Goal: Check status: Check status

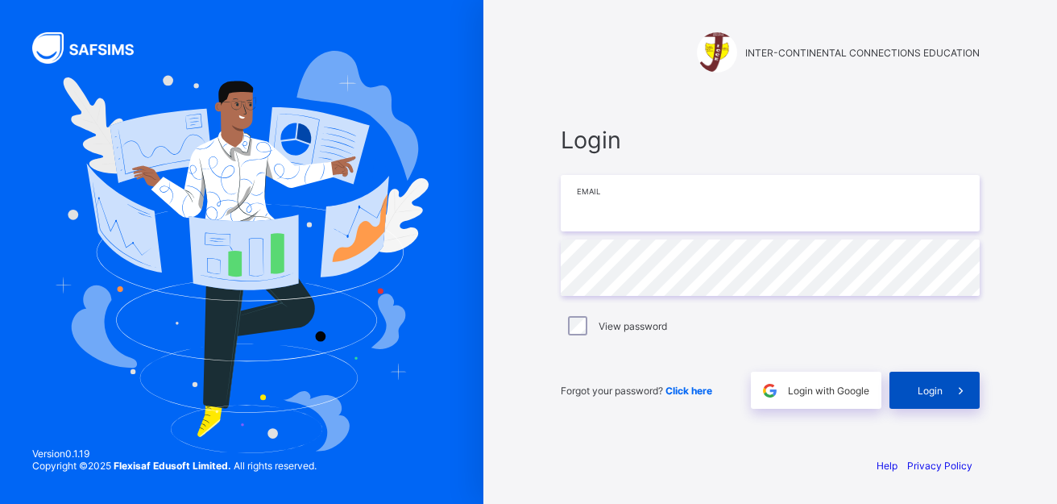
type input "**********"
click at [921, 388] on span "Login" at bounding box center [930, 390] width 25 height 12
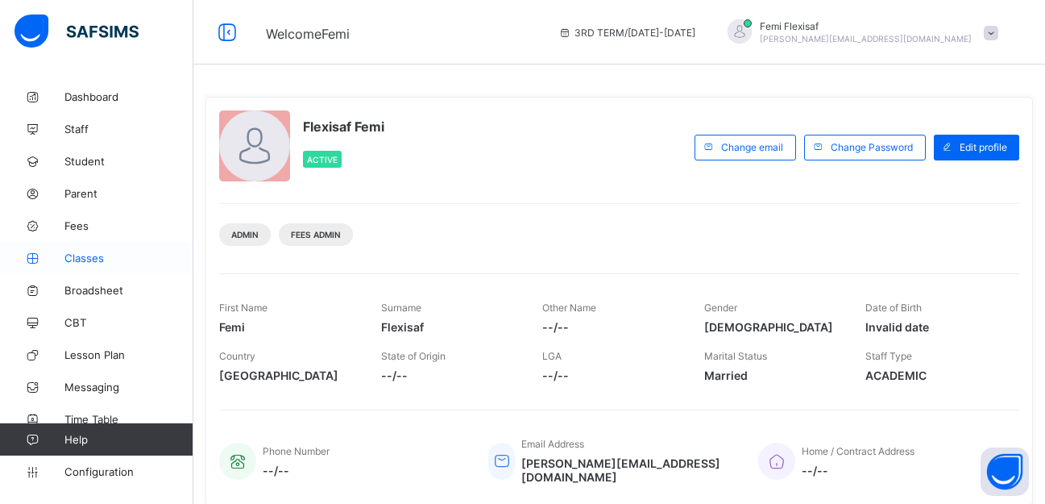
click at [75, 256] on span "Classes" at bounding box center [128, 257] width 129 height 13
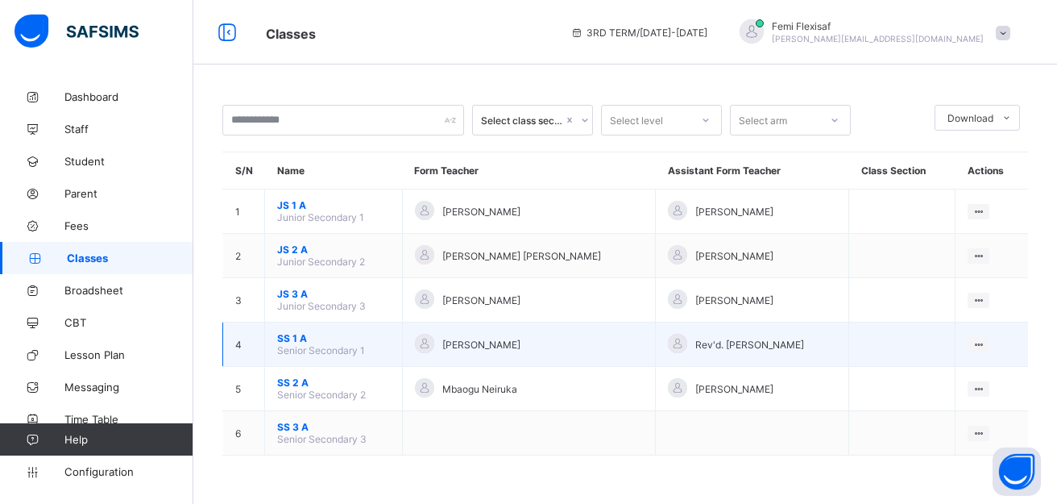
click at [289, 339] on span "SS 1 A" at bounding box center [333, 338] width 113 height 12
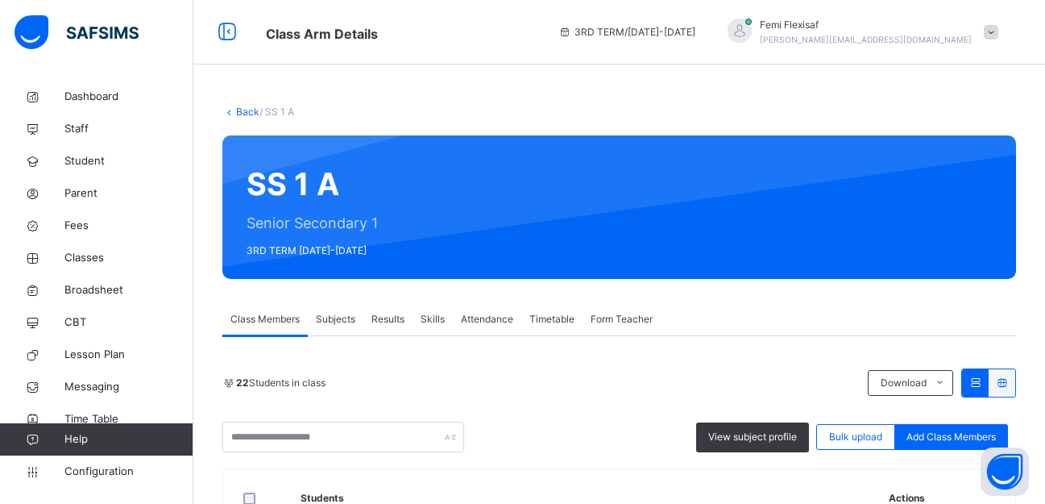
click at [337, 318] on span "Subjects" at bounding box center [335, 319] width 39 height 15
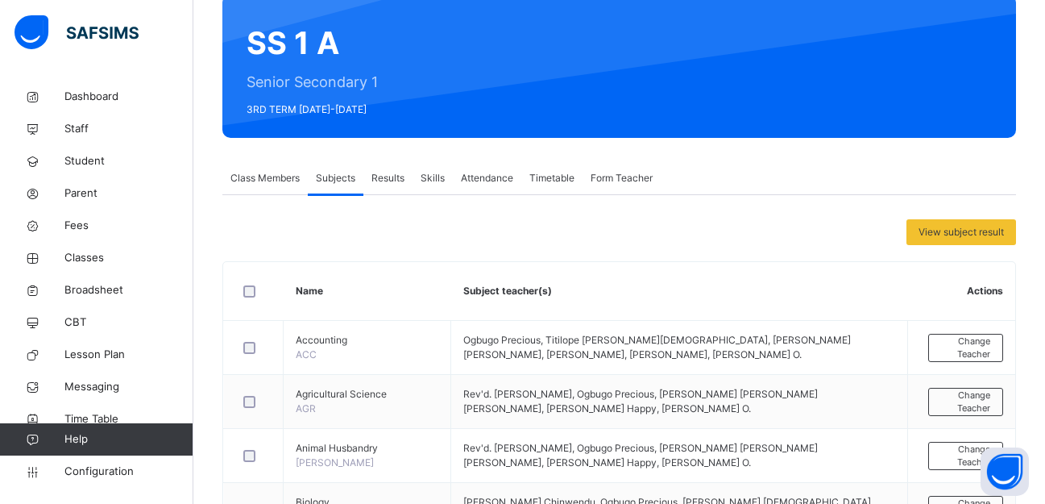
scroll to position [157, 0]
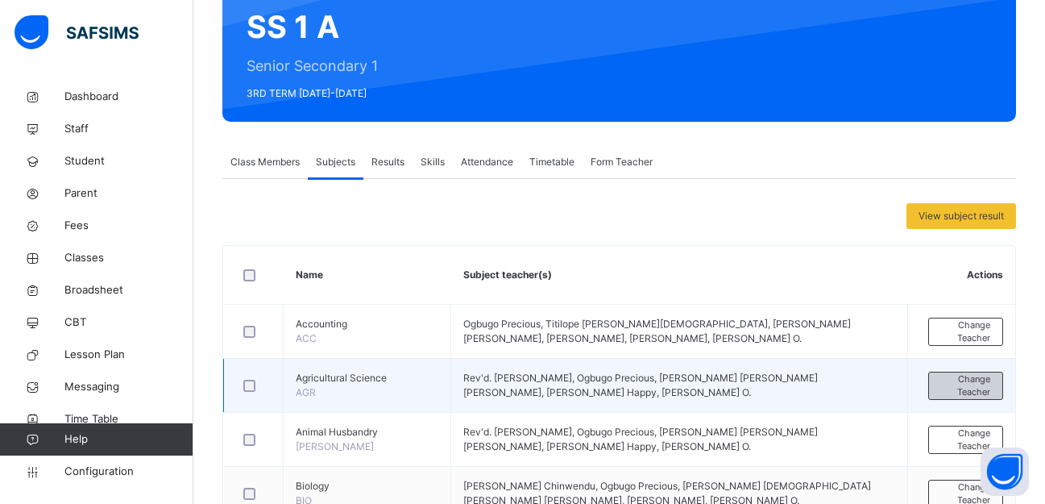
click at [958, 391] on span "Change Teacher" at bounding box center [965, 385] width 49 height 27
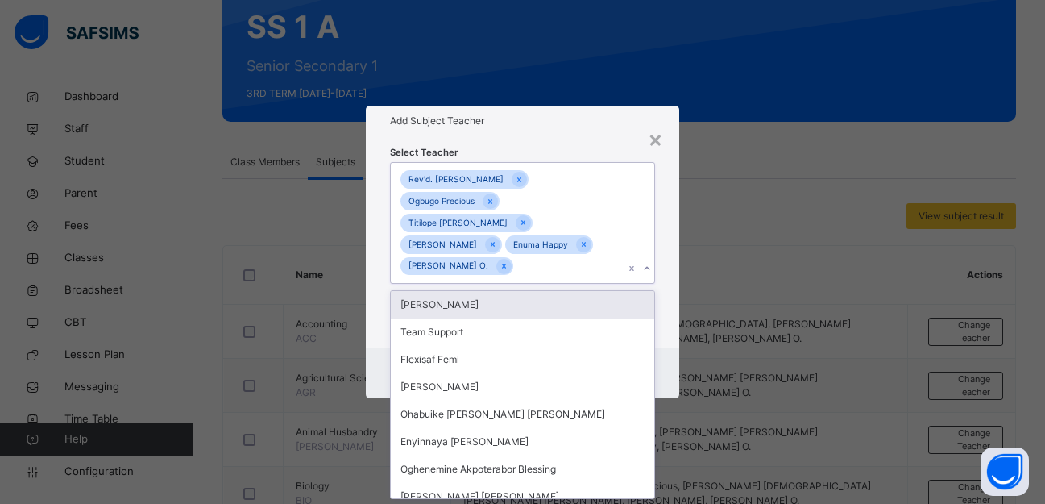
scroll to position [0, 0]
click at [539, 269] on div "Rev'd. Dr. Michael Izuchukwu Obiyor Ogbugo Precious Titilope Awolola Christiana…" at bounding box center [507, 223] width 233 height 120
type input "*"
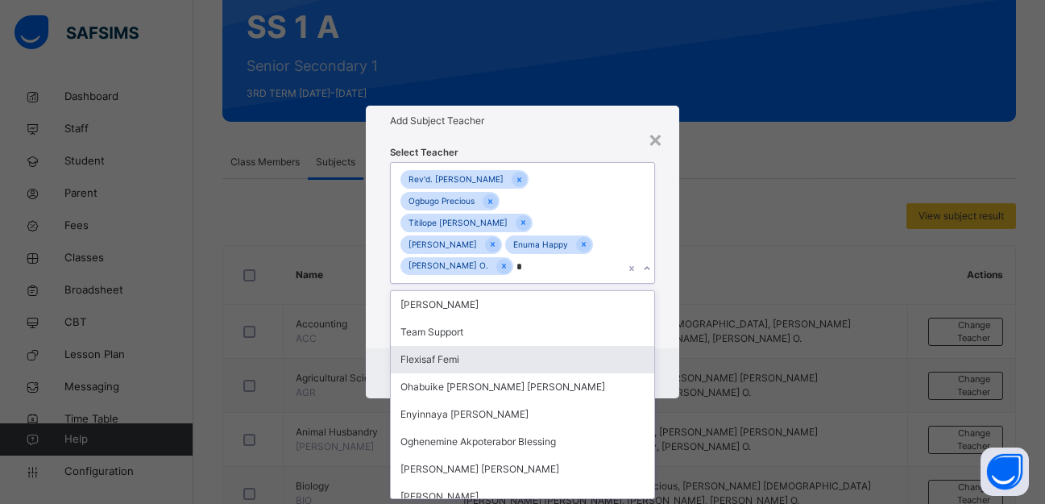
click at [466, 353] on div "Flexisaf Femi" at bounding box center [523, 359] width 264 height 27
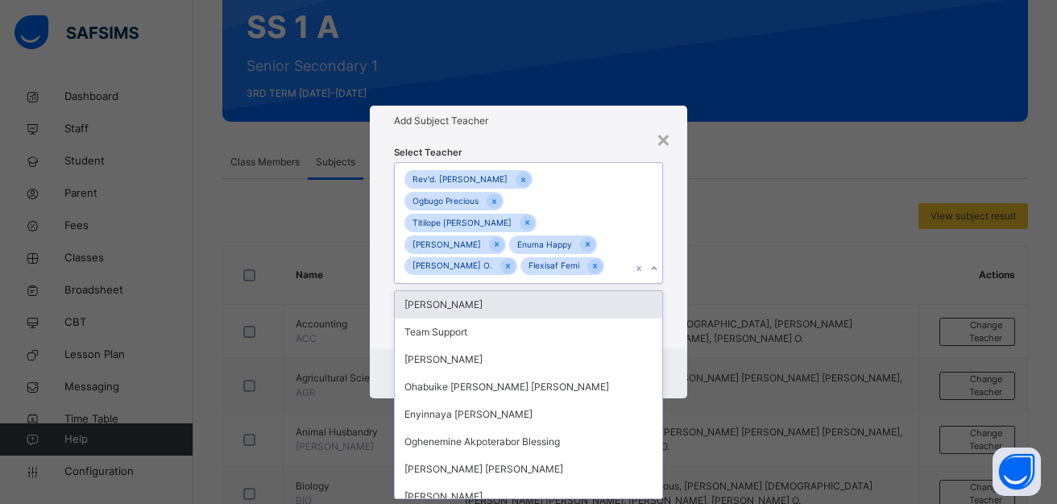
click at [568, 131] on div "Add Subject Teacher" at bounding box center [529, 121] width 318 height 31
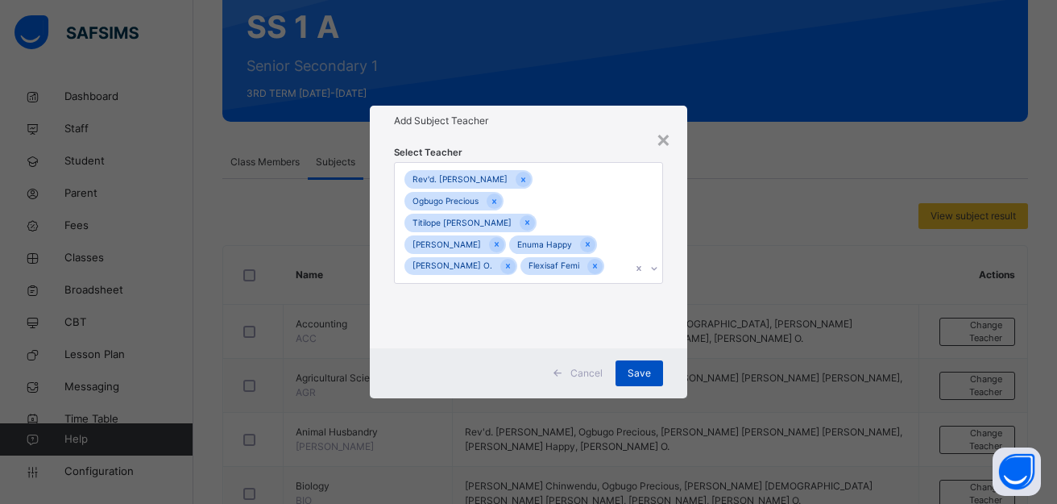
click at [638, 371] on span "Save" at bounding box center [639, 373] width 23 height 15
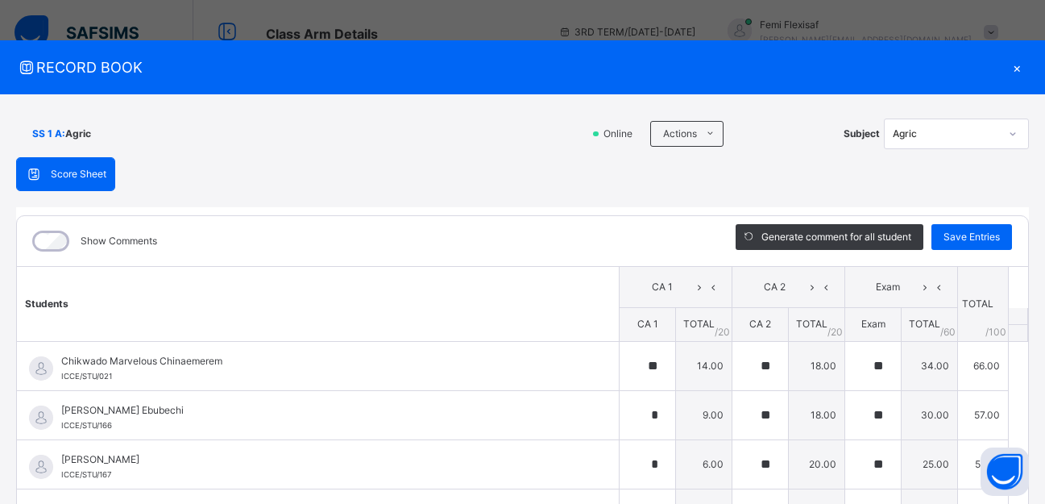
scroll to position [157, 0]
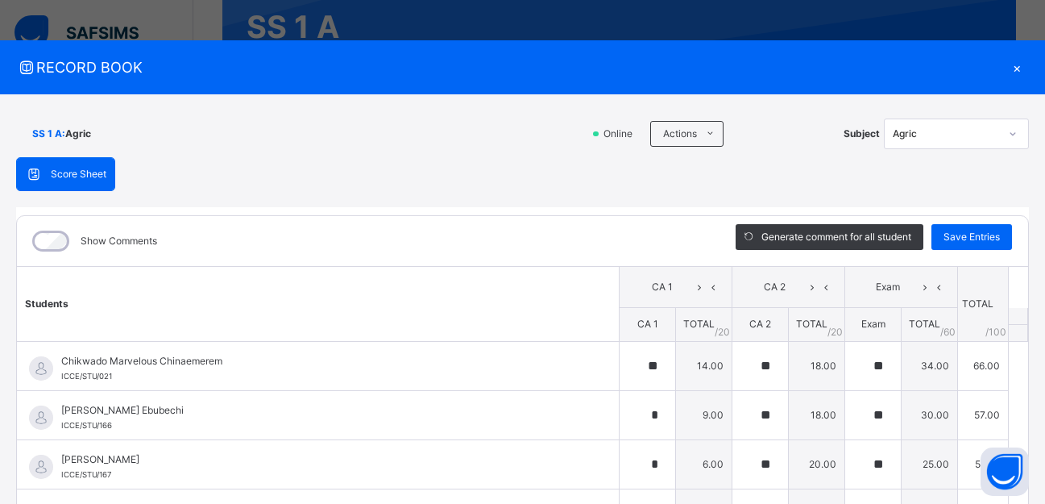
click at [1013, 61] on div "×" at bounding box center [1017, 67] width 24 height 22
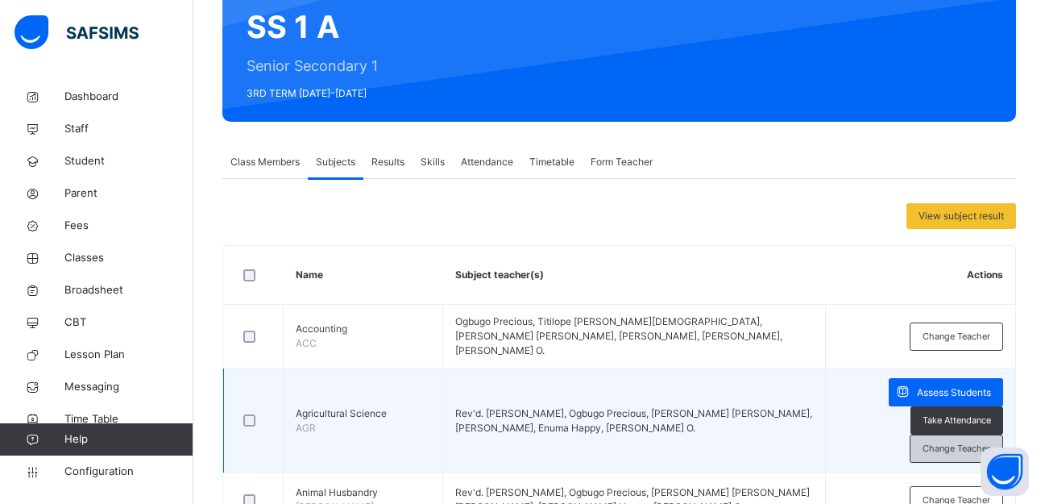
click at [970, 442] on span "Change Teacher" at bounding box center [957, 449] width 68 height 14
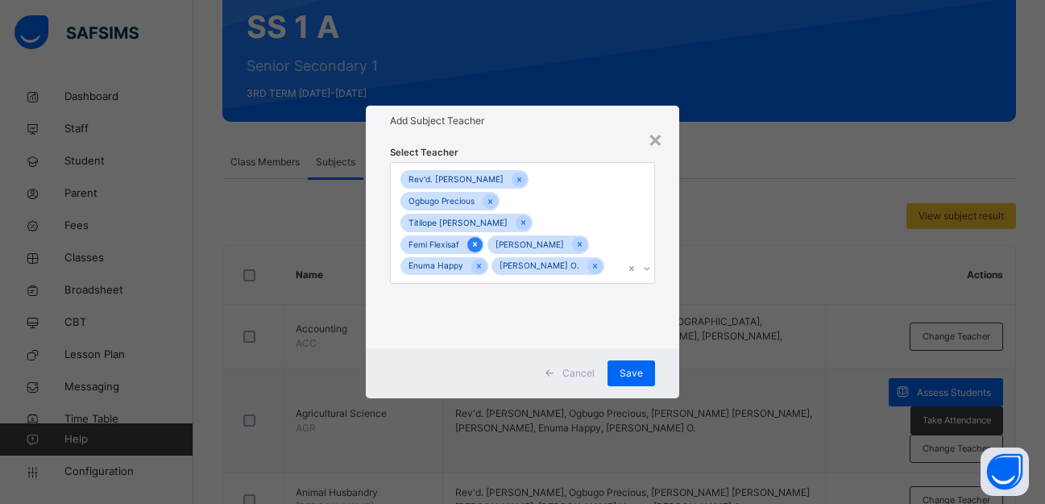
click at [471, 246] on icon at bounding box center [475, 244] width 9 height 11
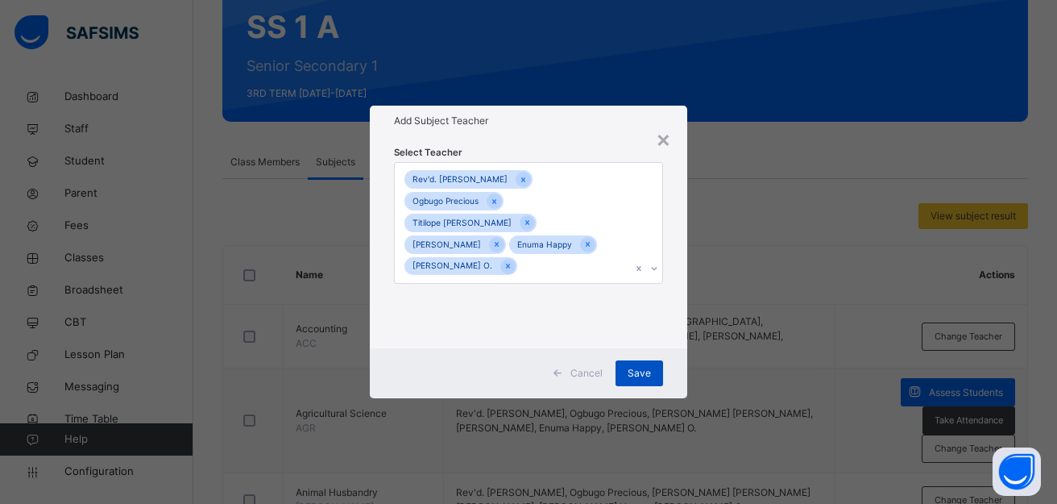
click at [637, 371] on span "Save" at bounding box center [639, 373] width 23 height 15
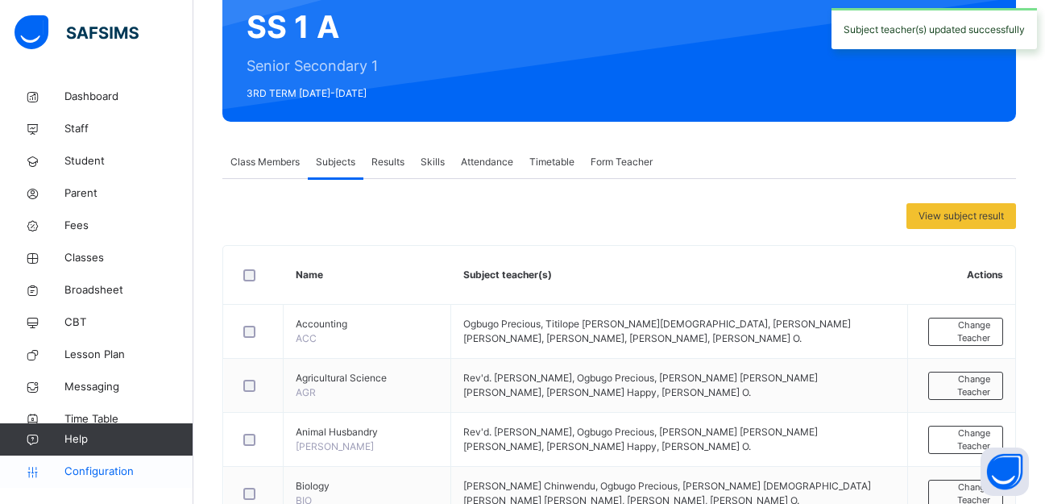
click at [118, 473] on span "Configuration" at bounding box center [128, 471] width 128 height 16
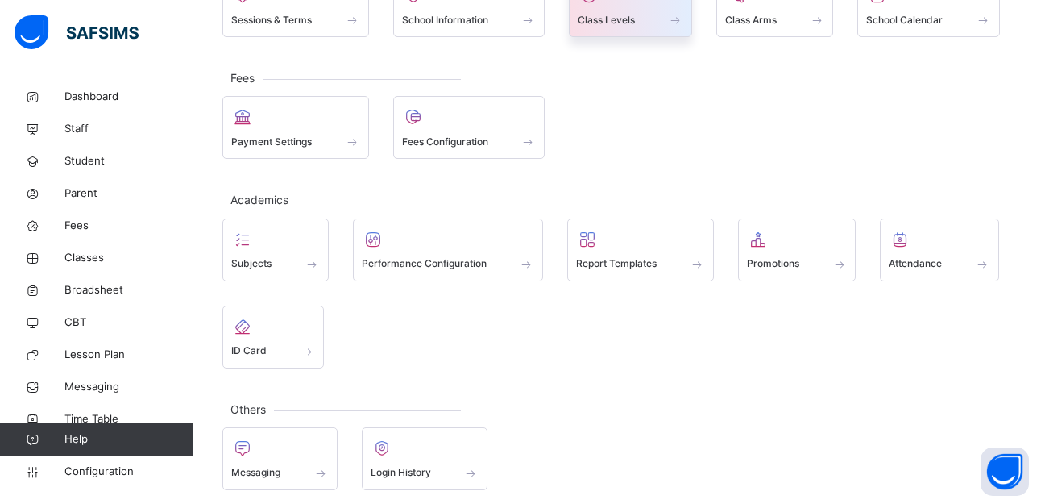
click at [611, 21] on span "Class Levels" at bounding box center [606, 20] width 57 height 15
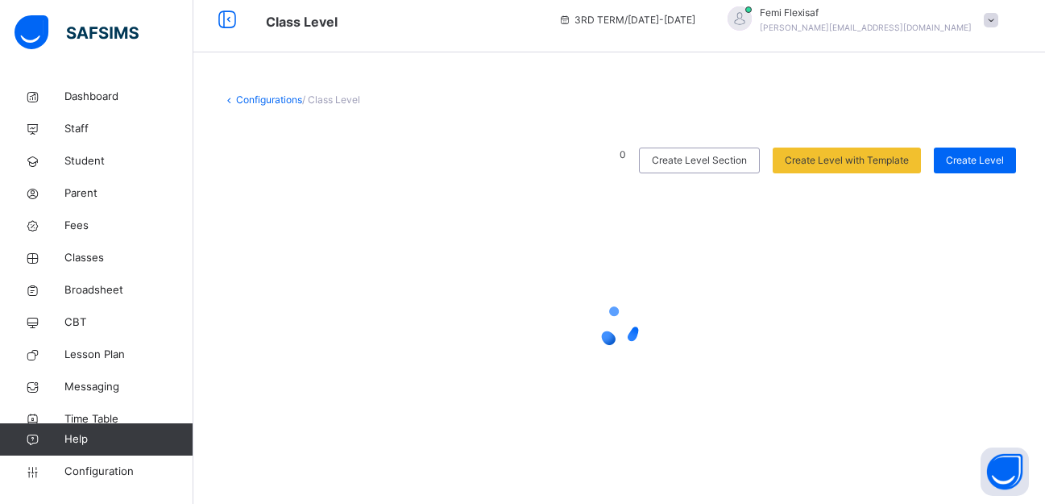
scroll to position [157, 0]
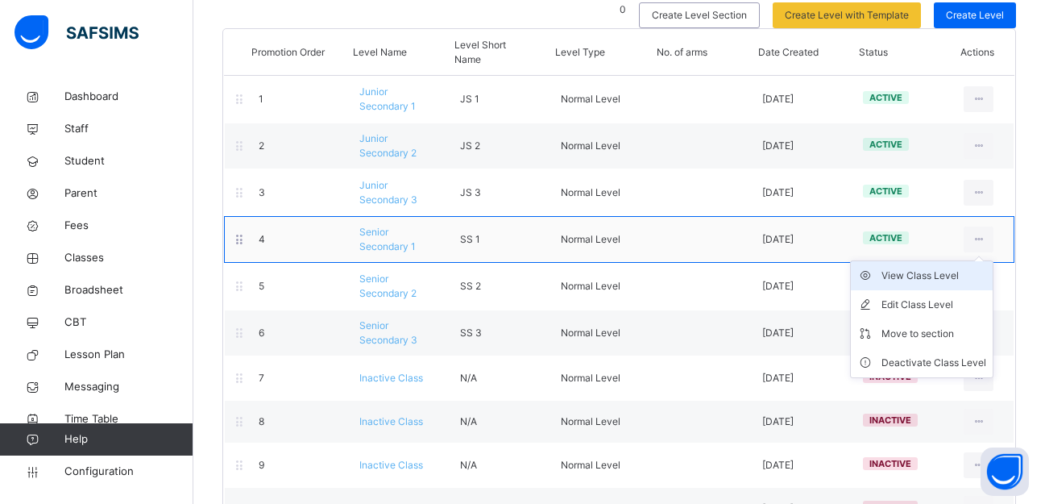
click at [932, 275] on div "View Class Level" at bounding box center [934, 276] width 105 height 16
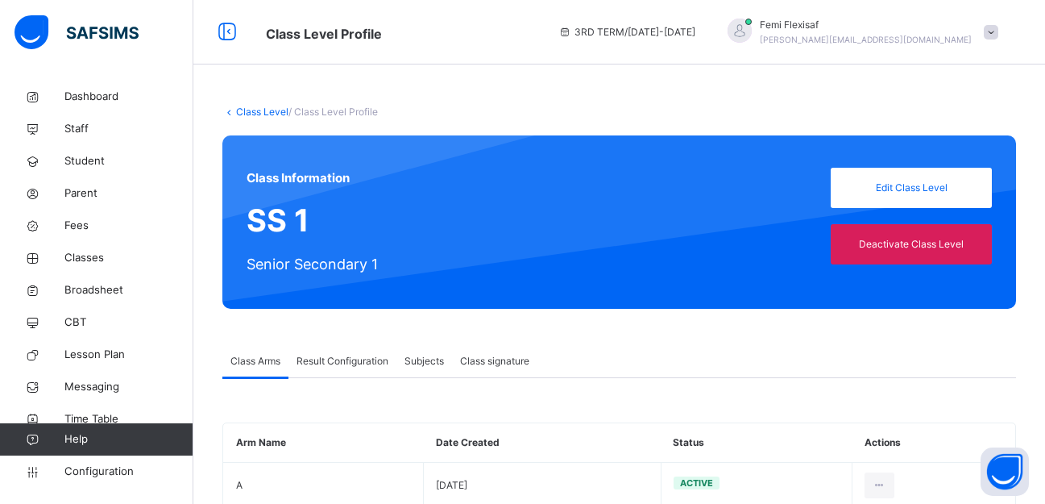
click at [348, 357] on span "Result Configuration" at bounding box center [343, 361] width 92 height 15
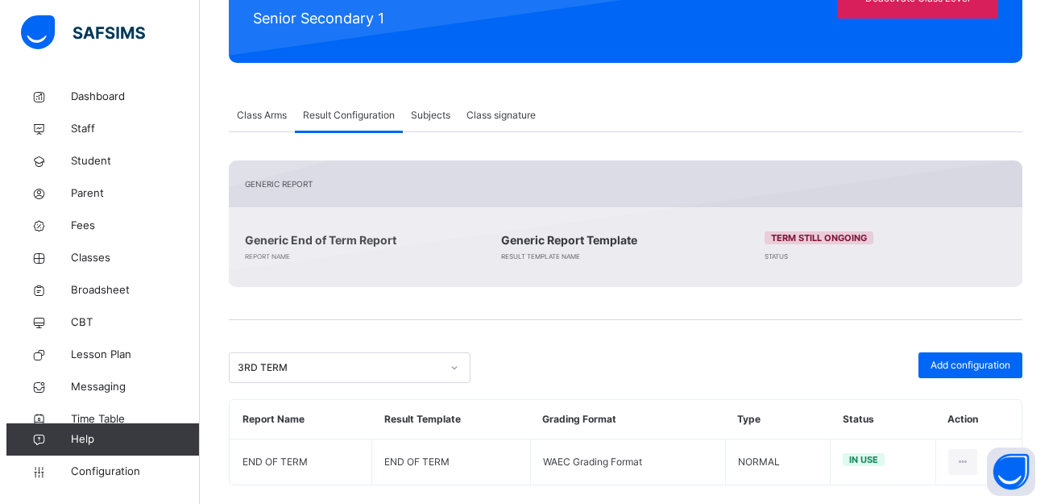
scroll to position [268, 0]
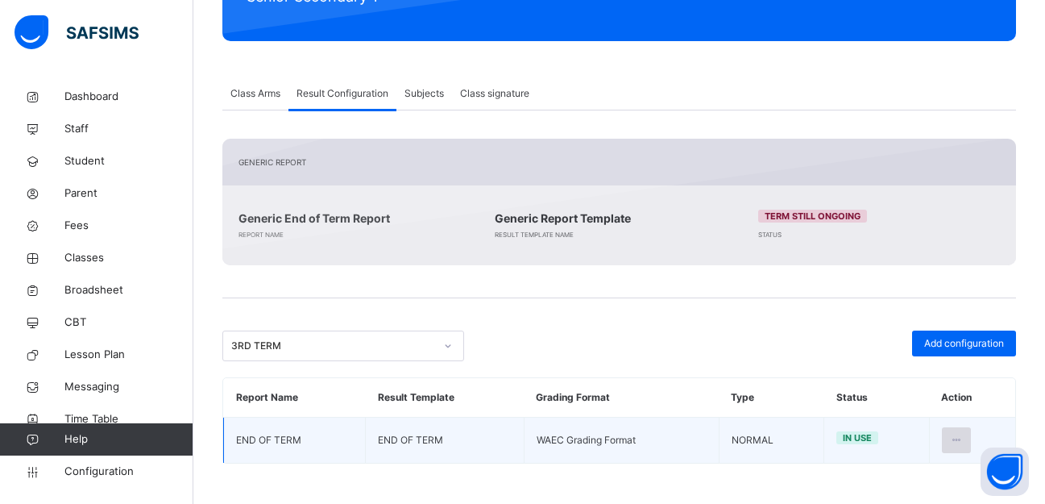
click at [962, 443] on icon at bounding box center [957, 440] width 14 height 15
click at [915, 474] on div "Edit Configuration" at bounding box center [916, 476] width 93 height 16
type input "**********"
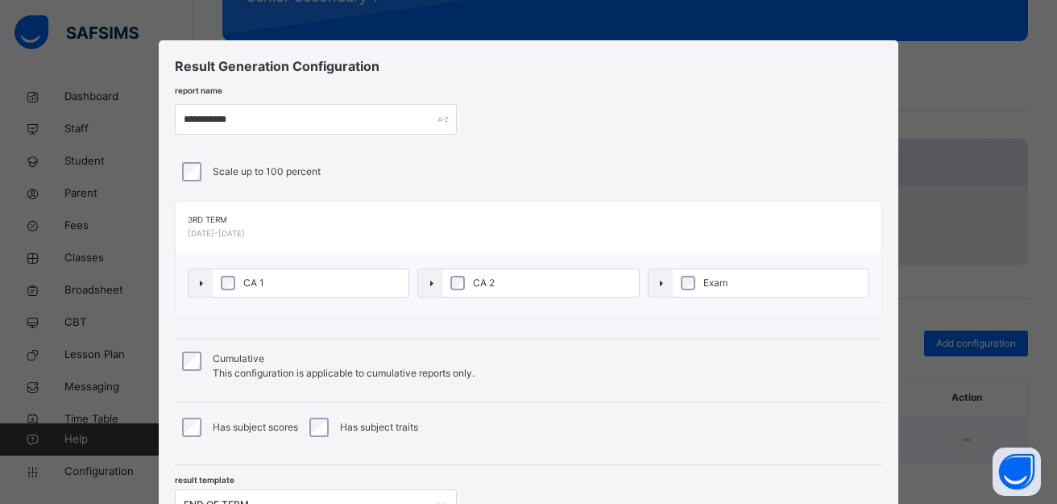
click at [674, 129] on div "**********" at bounding box center [529, 119] width 708 height 31
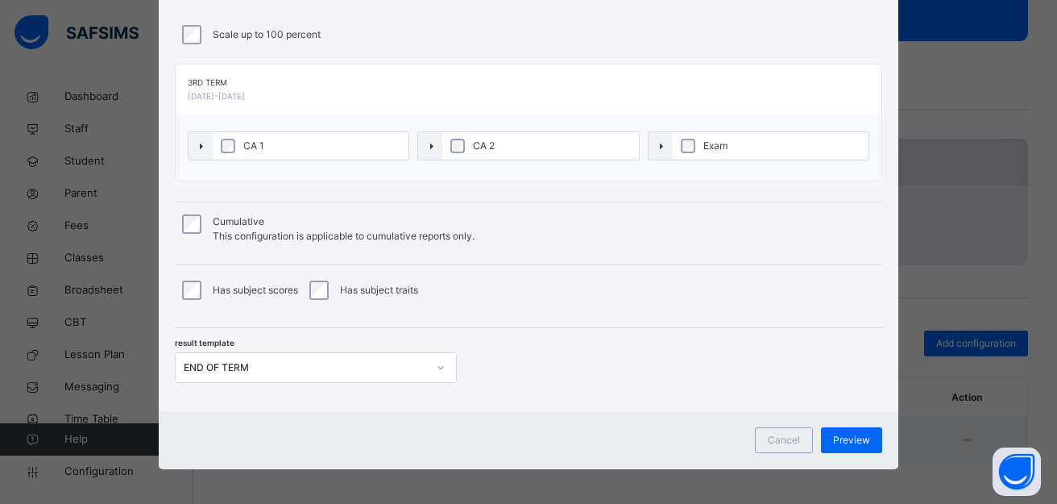
scroll to position [143, 0]
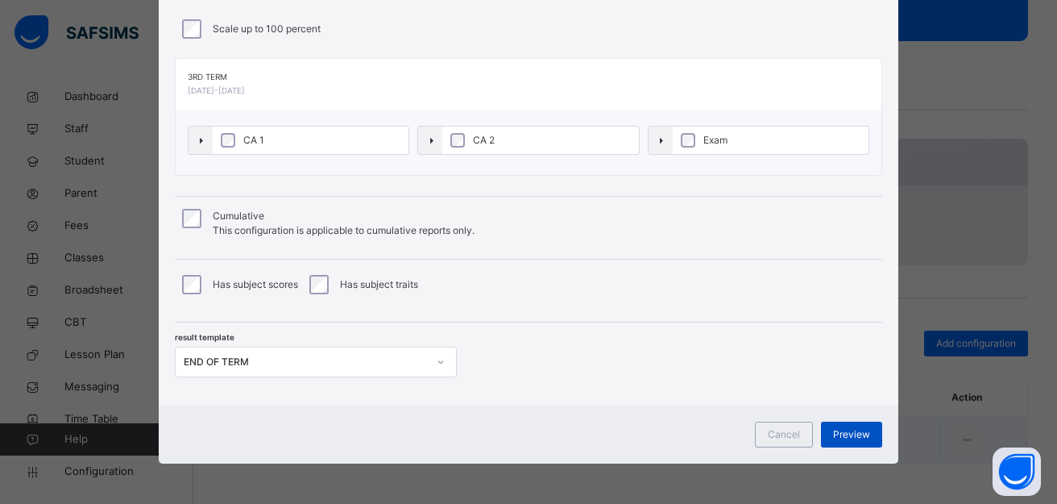
click at [845, 436] on span "Preview" at bounding box center [851, 434] width 37 height 15
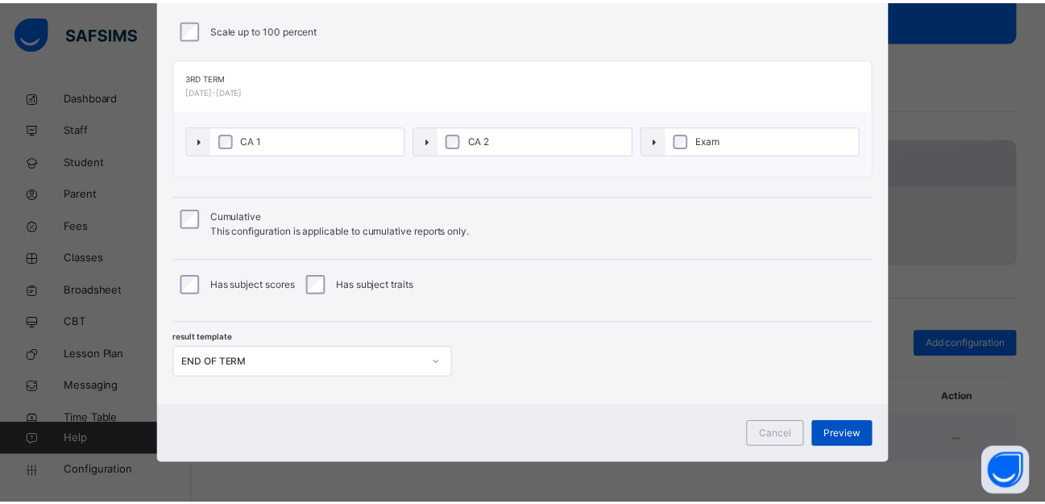
scroll to position [9, 0]
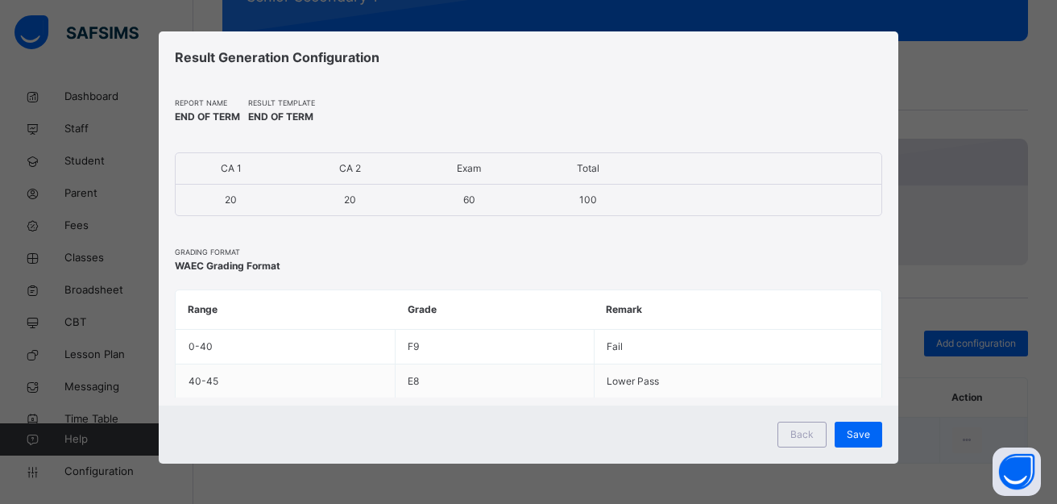
click at [847, 436] on span "Save" at bounding box center [858, 434] width 23 height 15
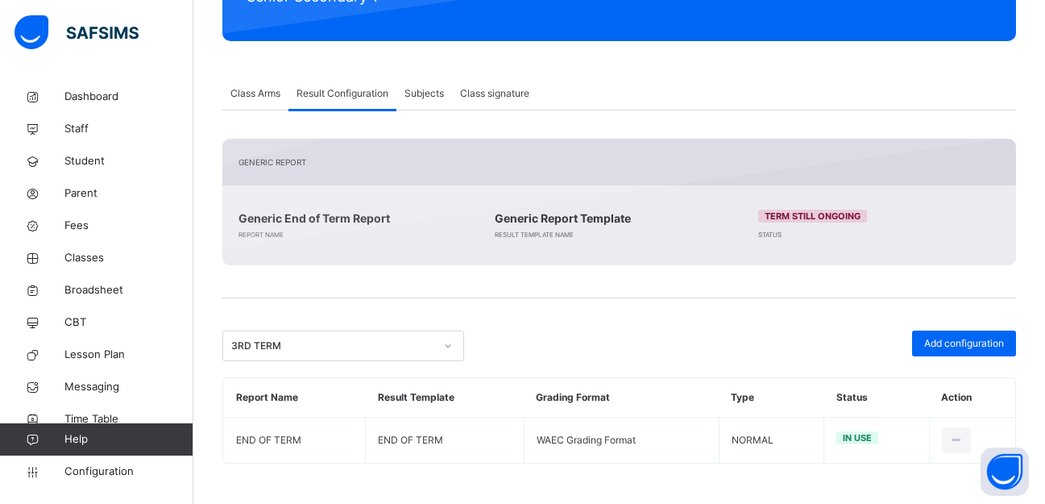
click at [518, 290] on span at bounding box center [619, 281] width 794 height 32
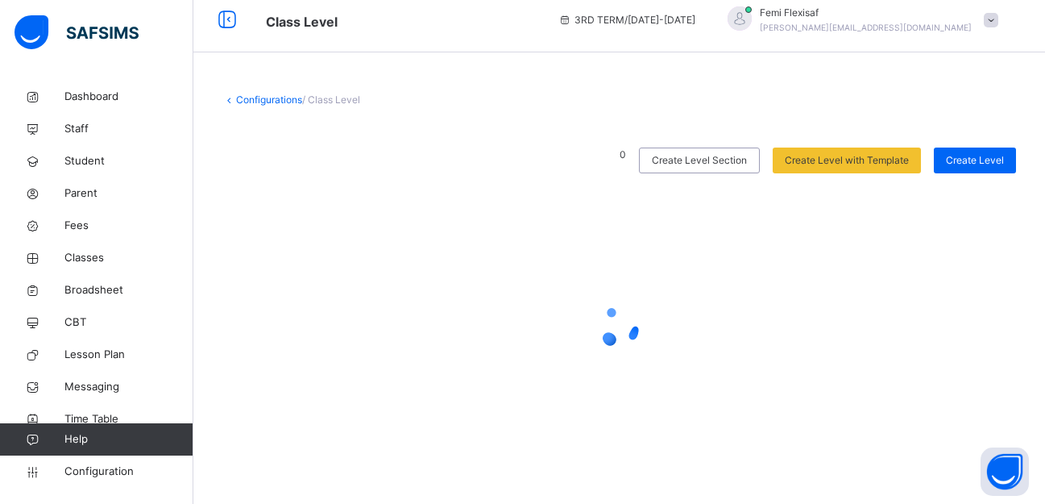
scroll to position [268, 0]
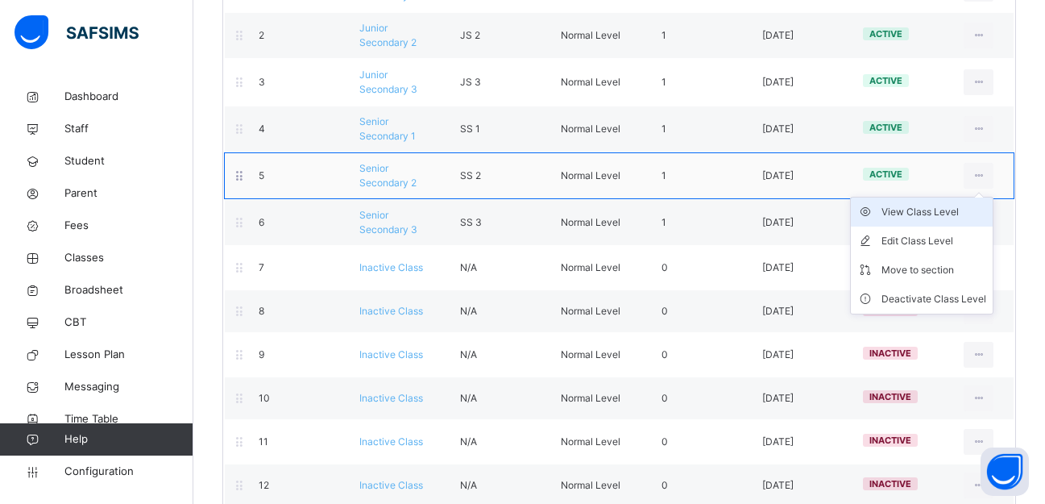
click at [953, 215] on div "View Class Level" at bounding box center [934, 212] width 105 height 16
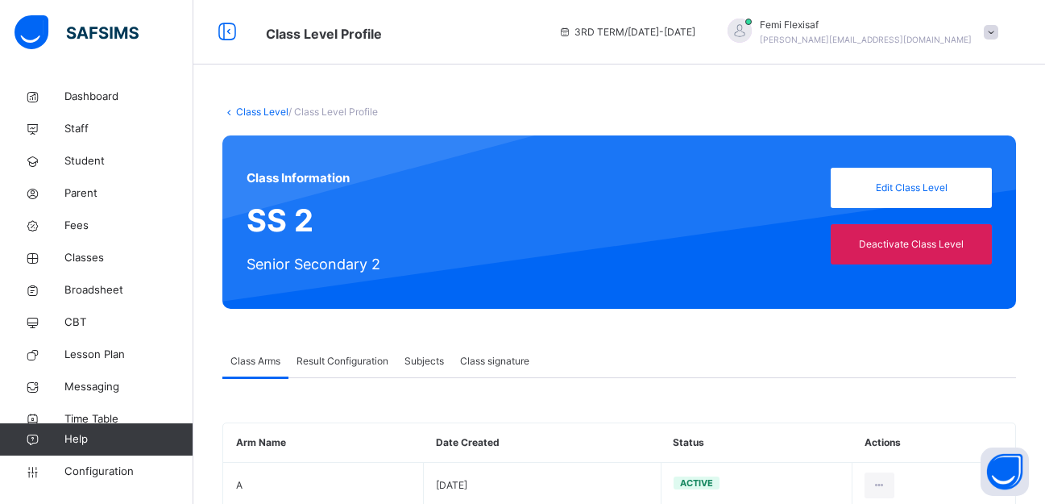
click at [353, 361] on span "Result Configuration" at bounding box center [343, 361] width 92 height 15
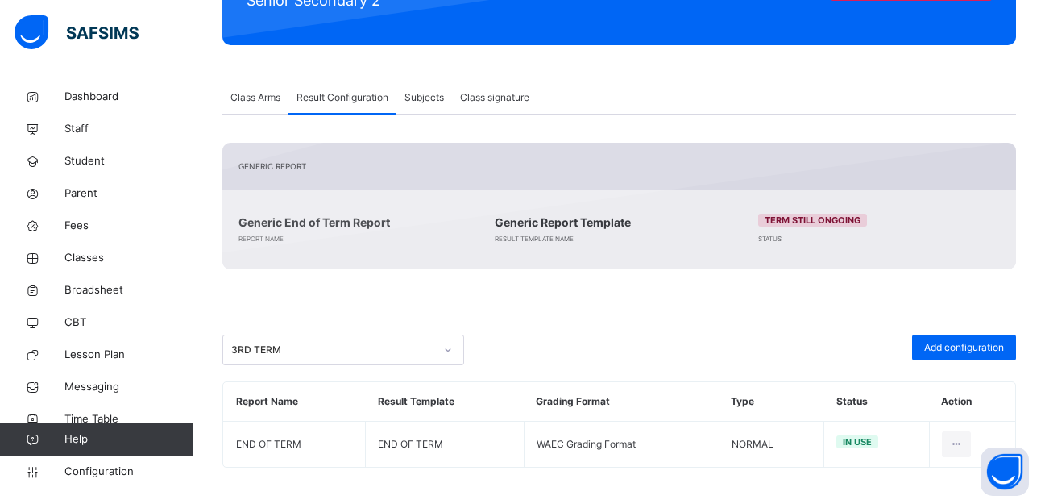
scroll to position [268, 0]
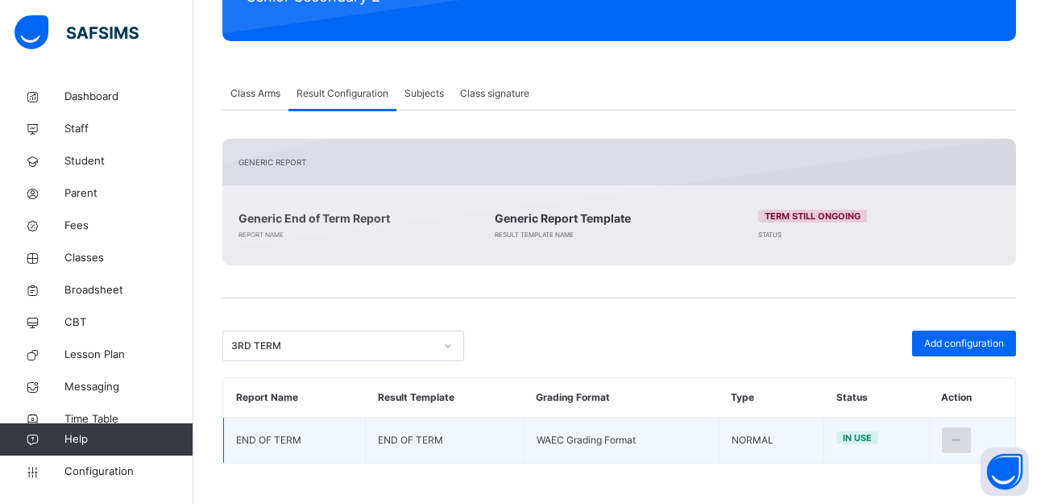
click at [962, 437] on icon at bounding box center [957, 440] width 14 height 15
click at [918, 477] on div "Edit Configuration" at bounding box center [916, 476] width 93 height 16
type input "**********"
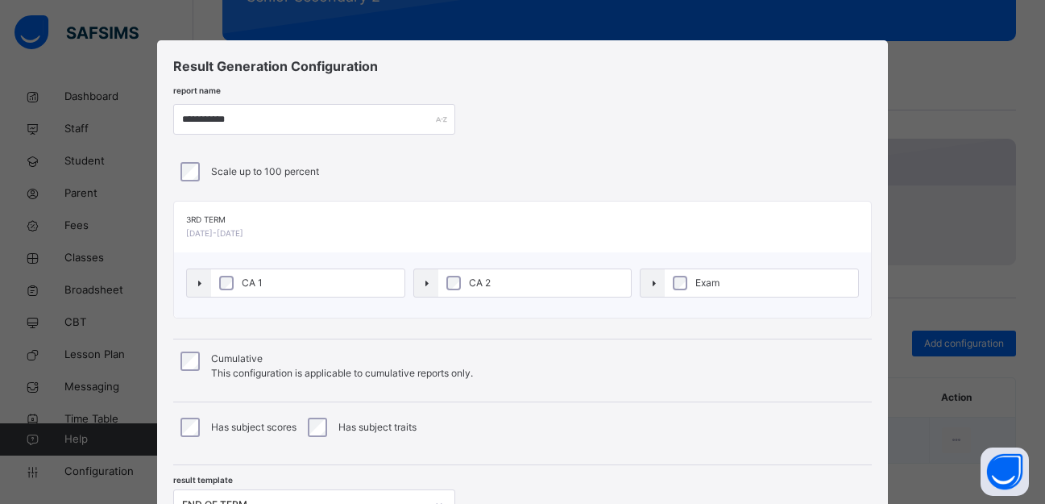
click at [696, 177] on div "Scale up to 100 percent" at bounding box center [523, 171] width 692 height 19
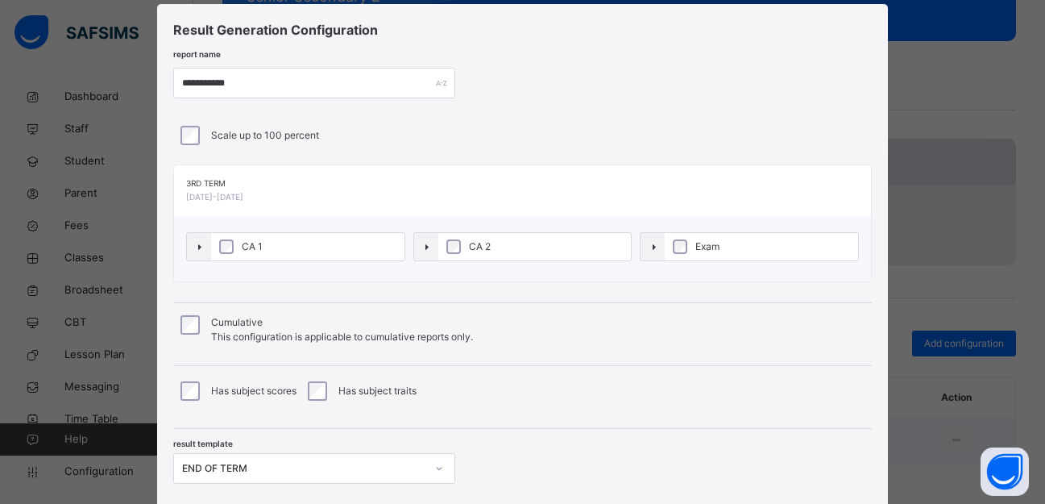
scroll to position [32, 0]
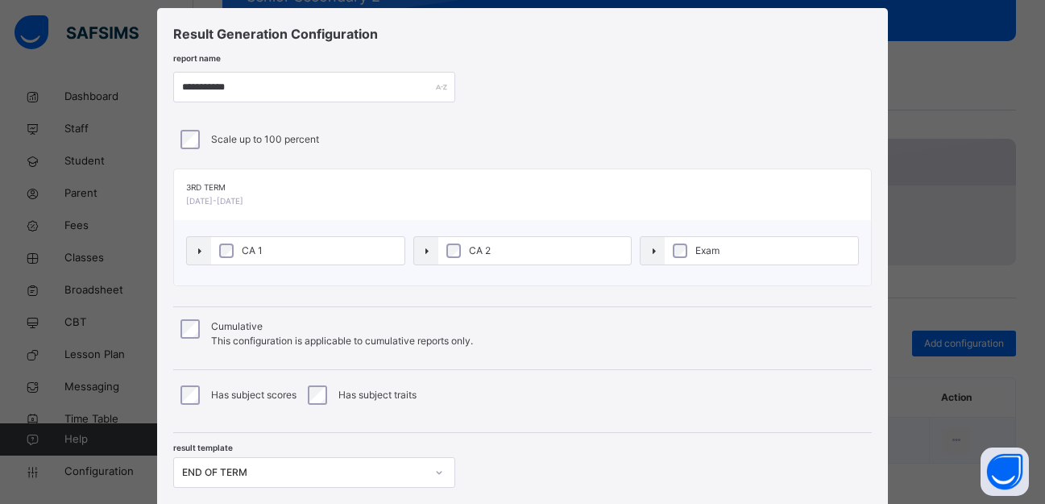
click at [713, 129] on div "Scale up to 100 percent" at bounding box center [523, 140] width 700 height 34
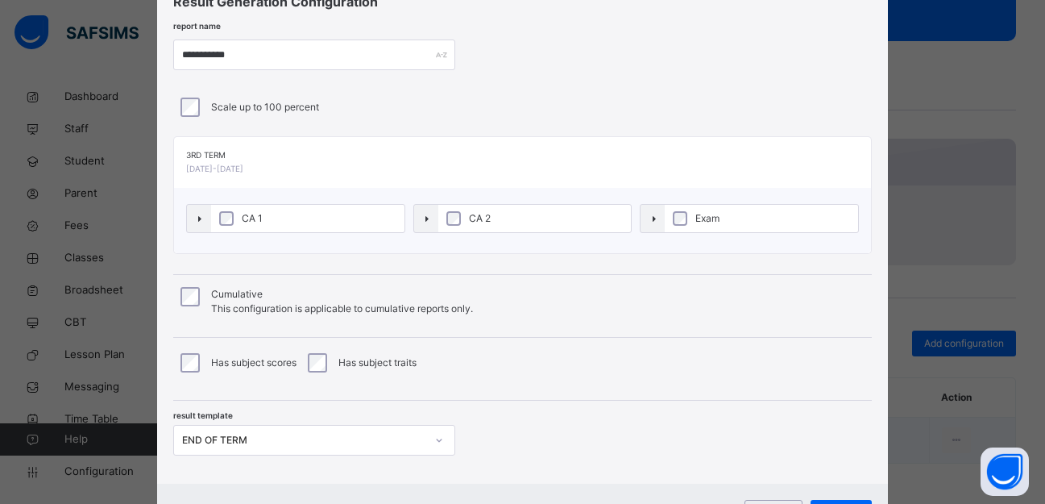
scroll to position [143, 0]
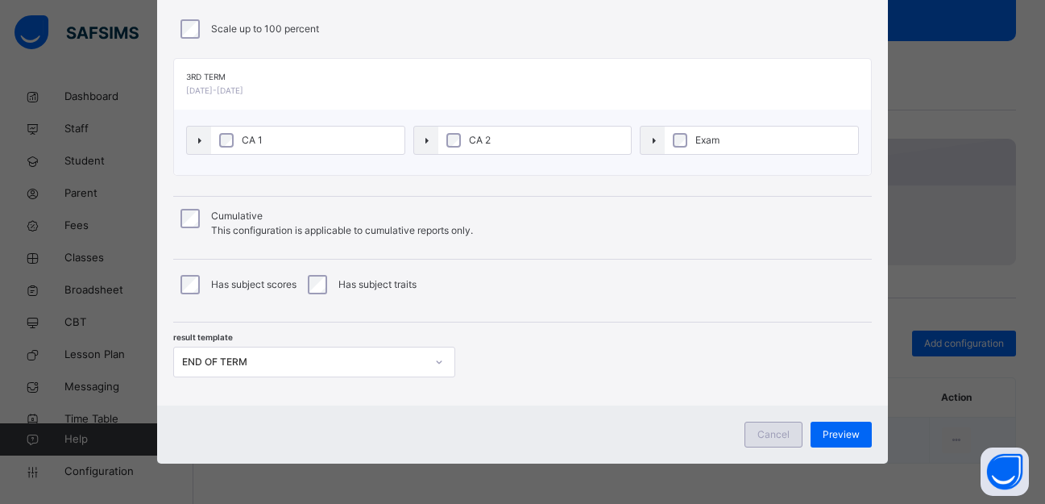
click at [768, 430] on span "Cancel" at bounding box center [774, 434] width 32 height 15
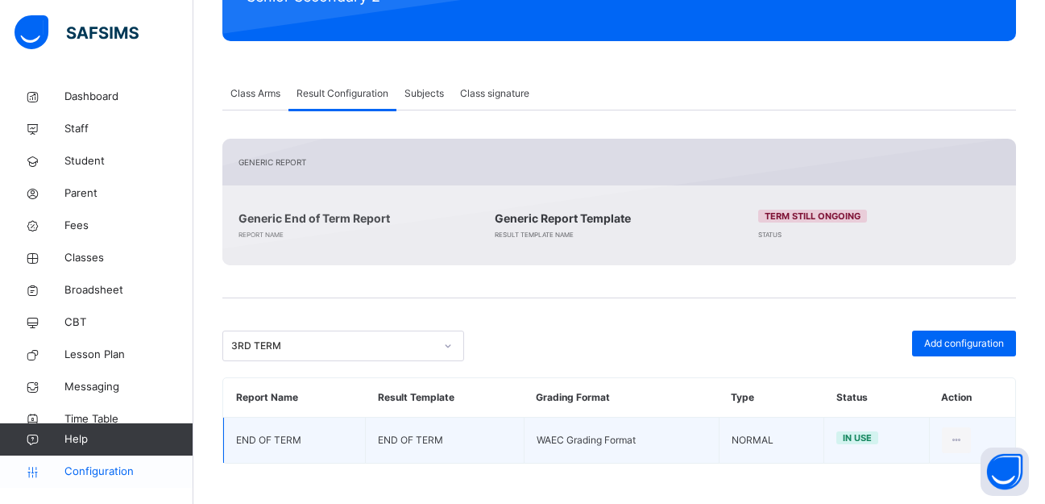
click at [100, 467] on span "Configuration" at bounding box center [128, 471] width 128 height 16
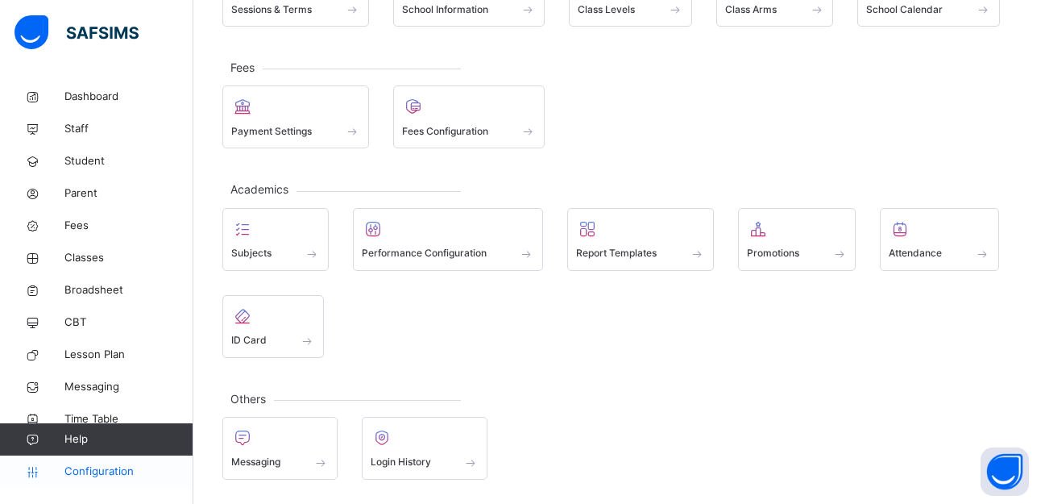
scroll to position [168, 0]
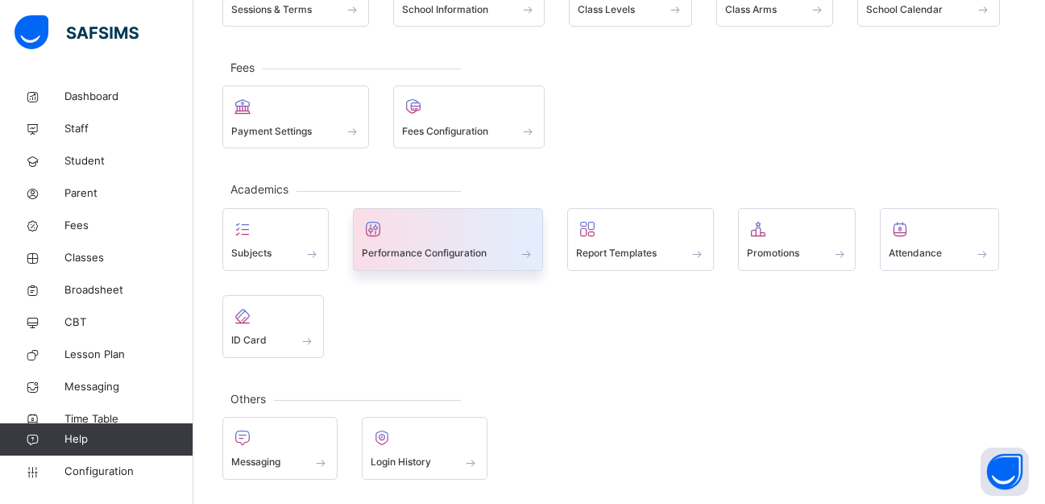
click at [423, 259] on span "Performance Configuration" at bounding box center [424, 253] width 125 height 15
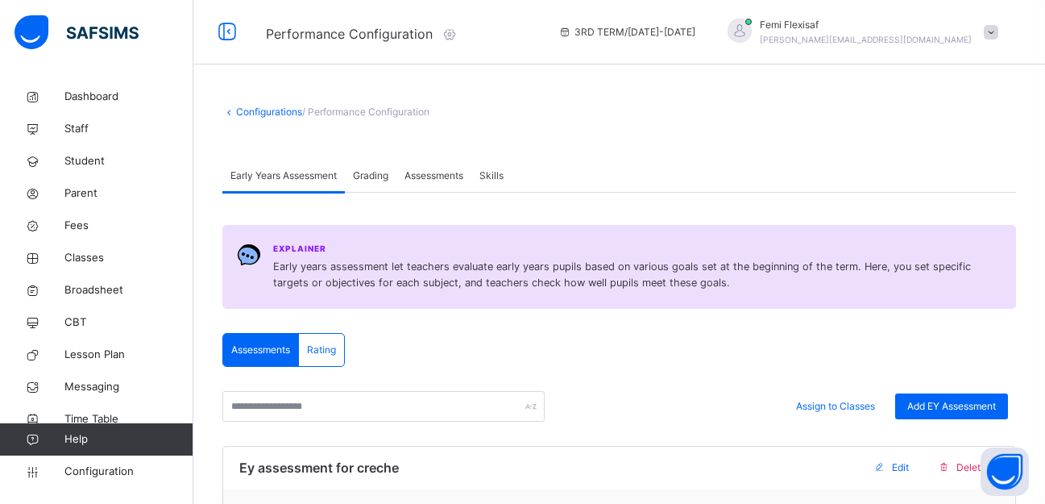
click at [430, 179] on span "Assessments" at bounding box center [434, 175] width 59 height 15
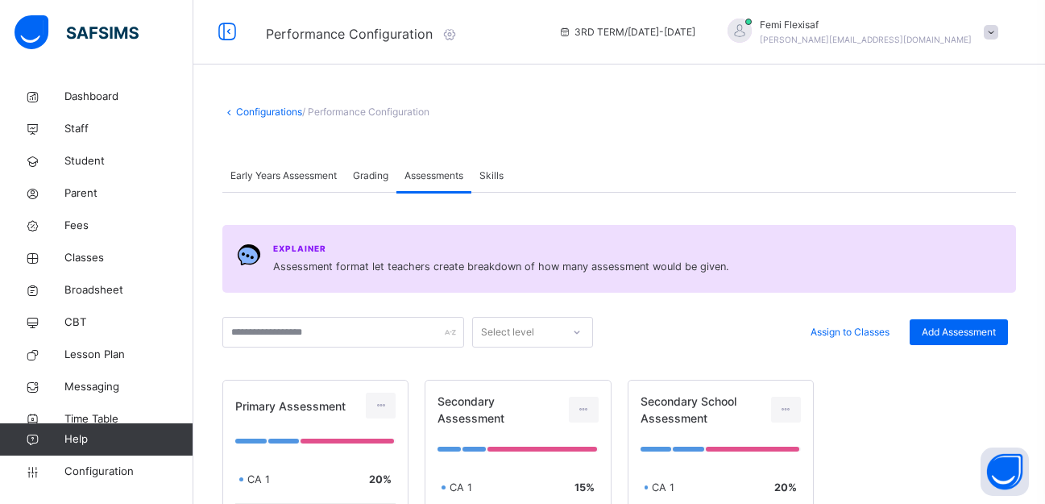
click at [862, 172] on div "Early Years Assessment Grading Assessments Skills" at bounding box center [619, 176] width 794 height 33
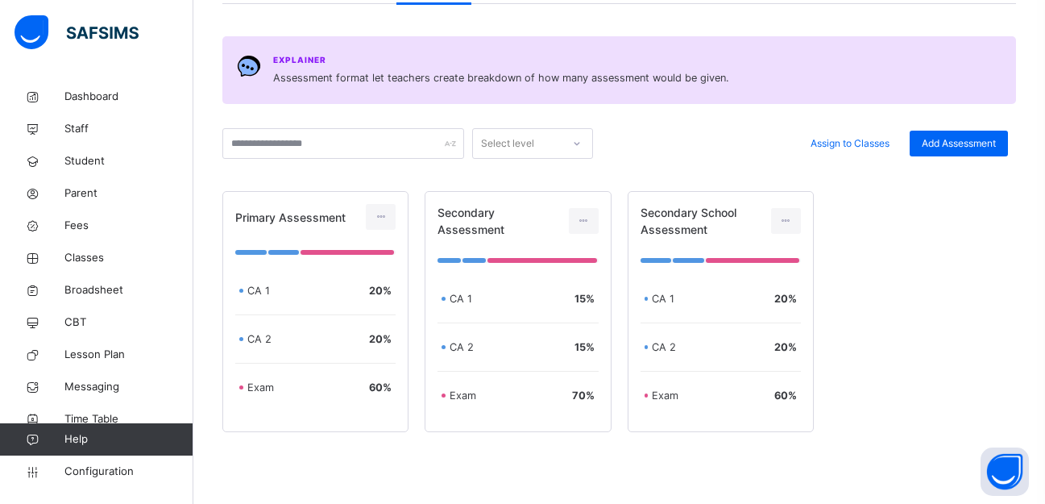
scroll to position [238, 0]
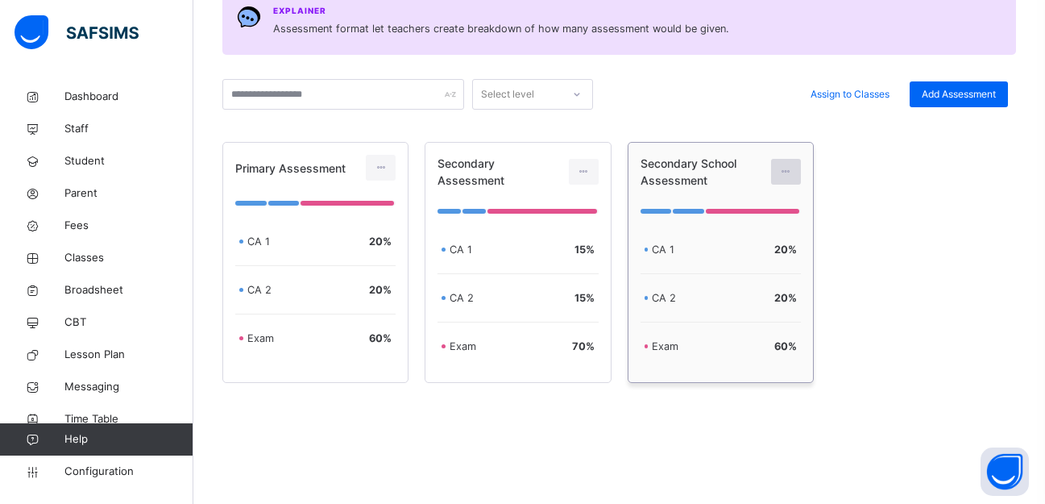
click at [793, 172] on icon at bounding box center [786, 171] width 14 height 15
click at [750, 205] on div "Edit Assessment" at bounding box center [751, 208] width 86 height 16
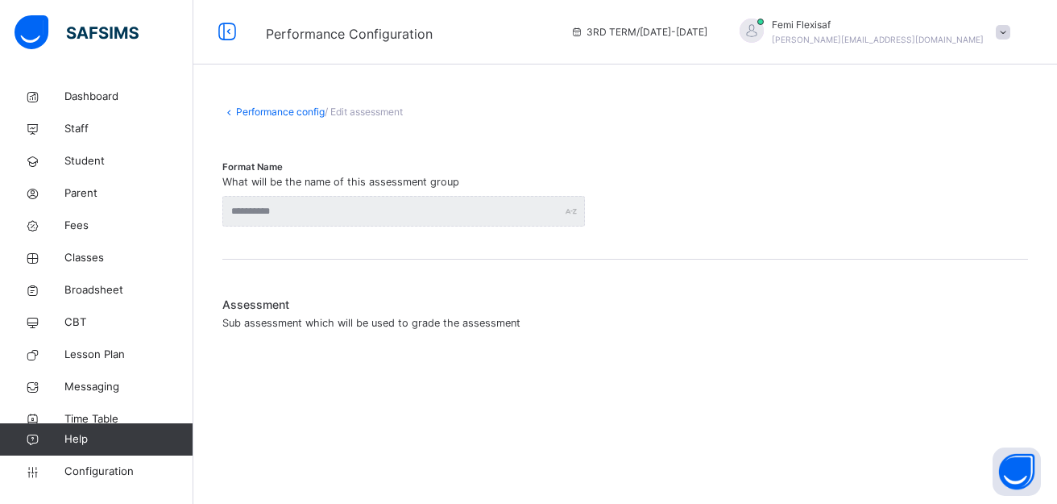
type input "**********"
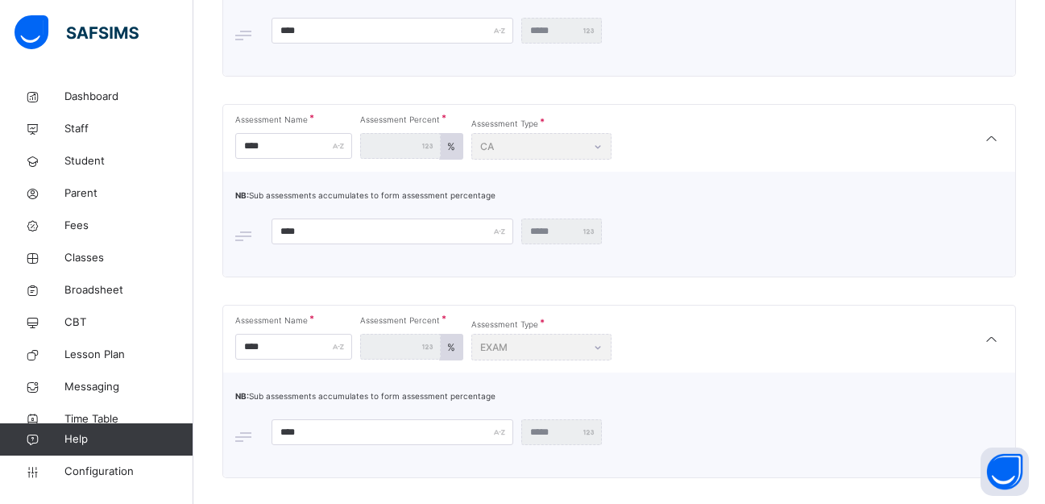
scroll to position [430, 0]
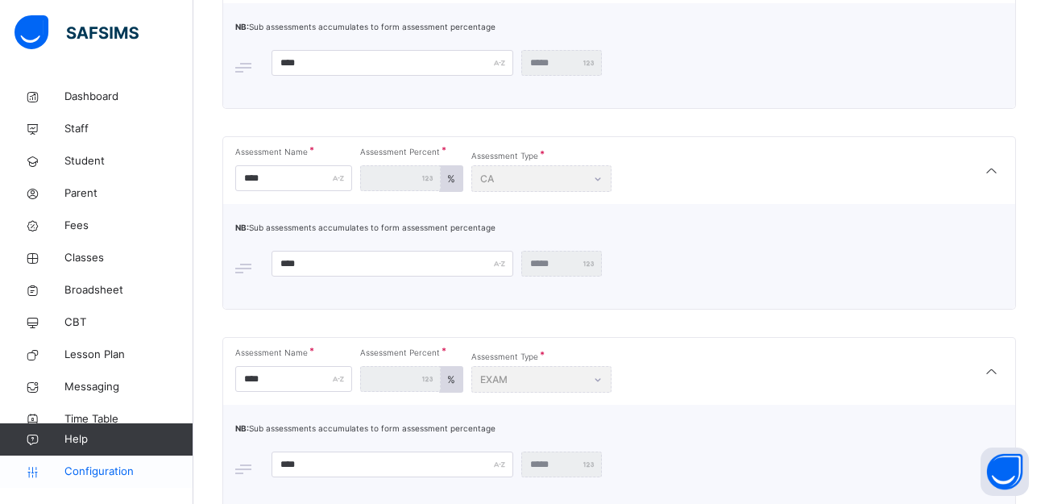
click at [114, 467] on span "Configuration" at bounding box center [128, 471] width 128 height 16
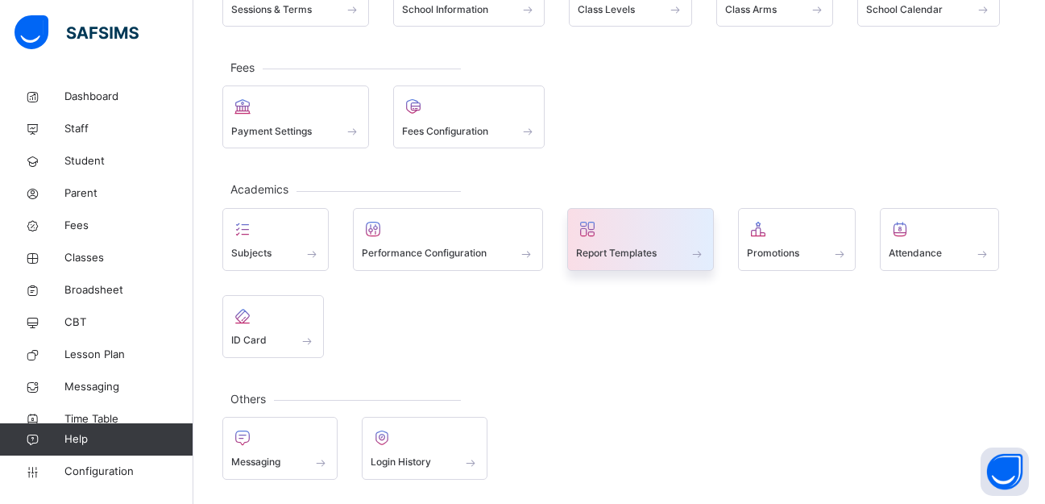
click at [604, 252] on span "Report Templates" at bounding box center [616, 253] width 81 height 15
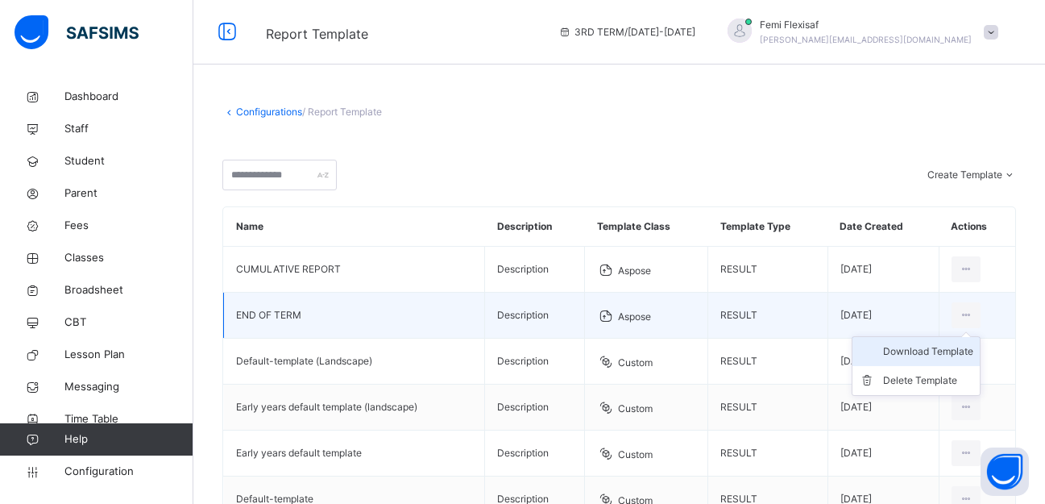
click at [920, 354] on div "Download Template" at bounding box center [928, 351] width 90 height 16
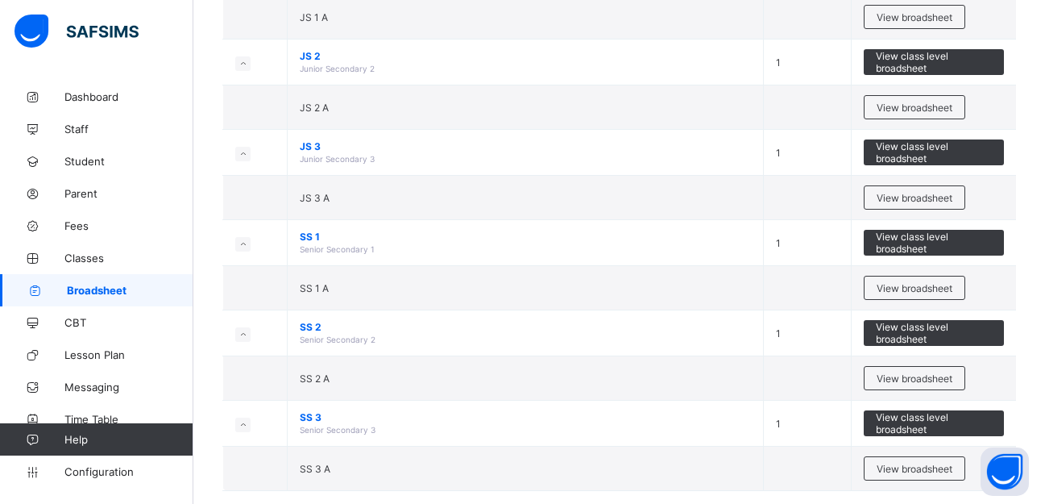
scroll to position [280, 0]
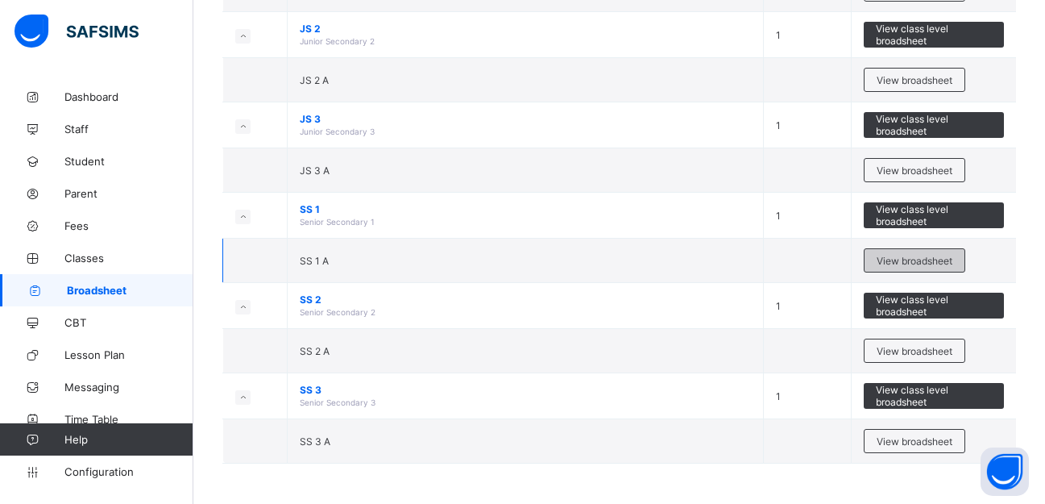
click at [899, 260] on span "View broadsheet" at bounding box center [915, 261] width 76 height 12
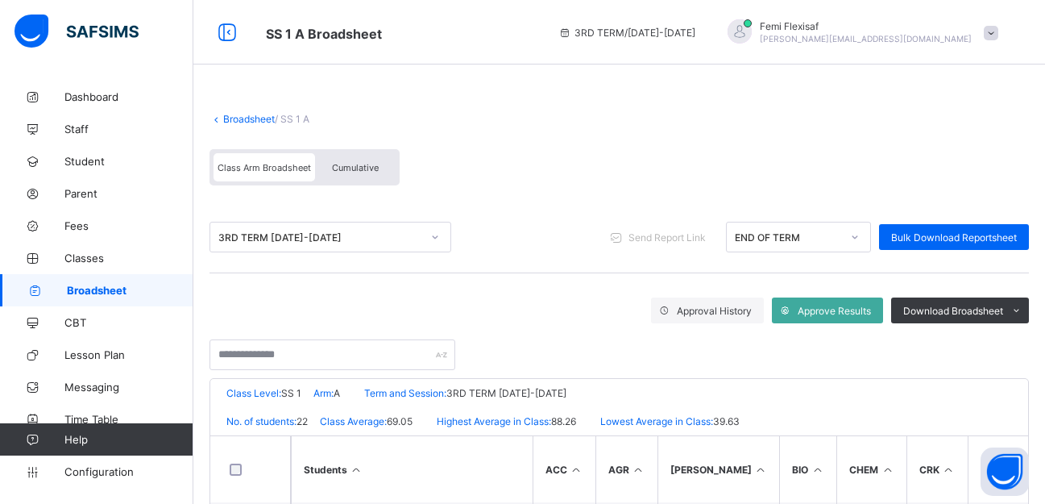
click at [676, 194] on div "Class Arm Broadsheet Cumulative" at bounding box center [620, 171] width 820 height 60
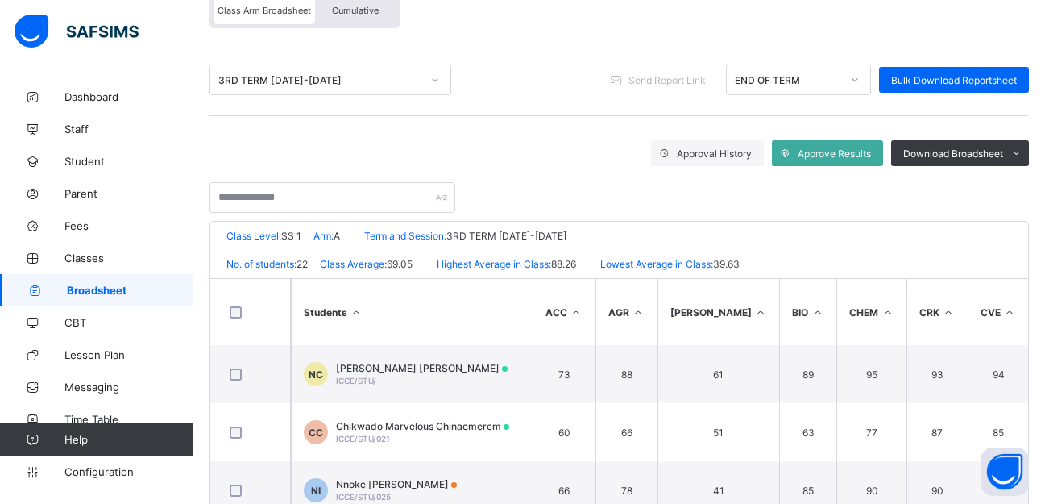
scroll to position [290, 0]
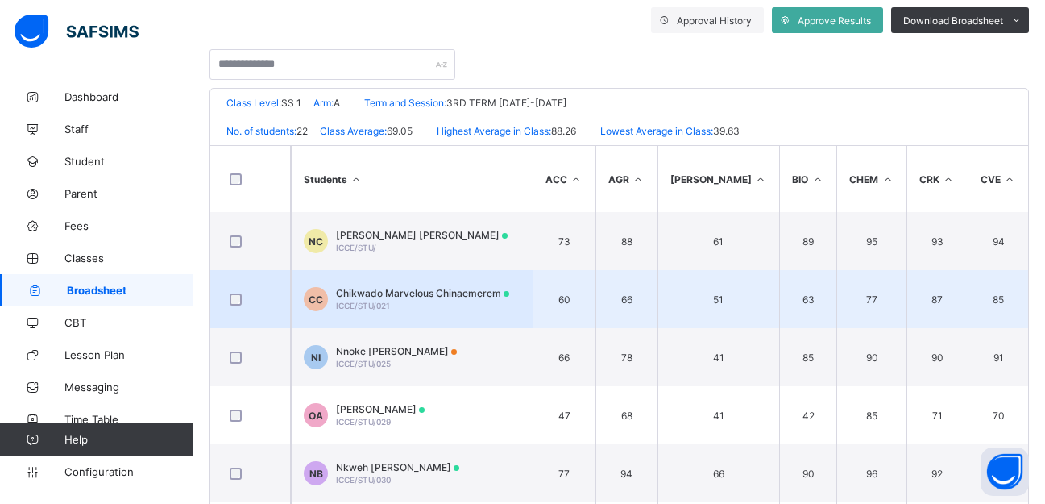
click at [461, 296] on span "Chikwado Marvelous Chinaemerem" at bounding box center [422, 293] width 173 height 12
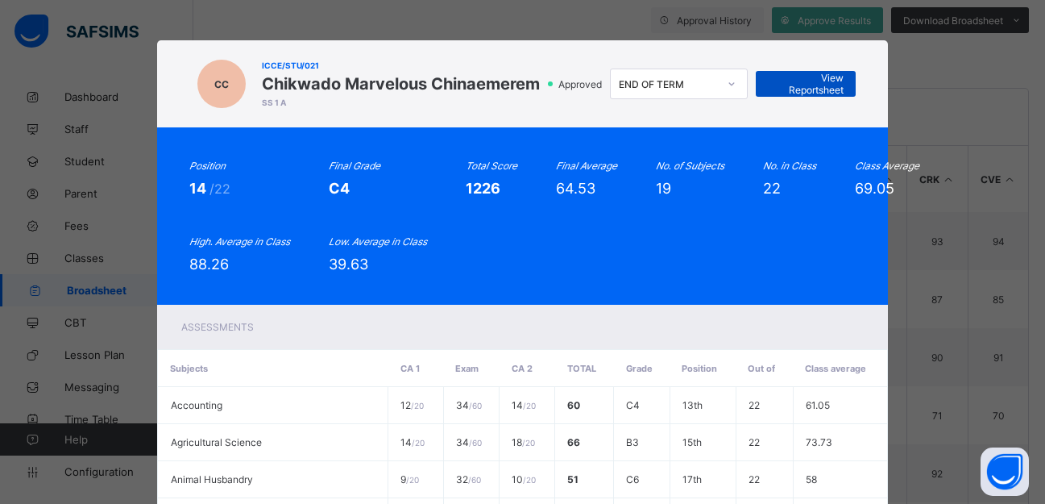
click at [795, 82] on span "View Reportsheet" at bounding box center [806, 84] width 76 height 24
click at [611, 213] on div "Position 14 /22 Final Grade C4 Total Score 1226 Final Average 64.53 No. of Subj…" at bounding box center [522, 216] width 667 height 113
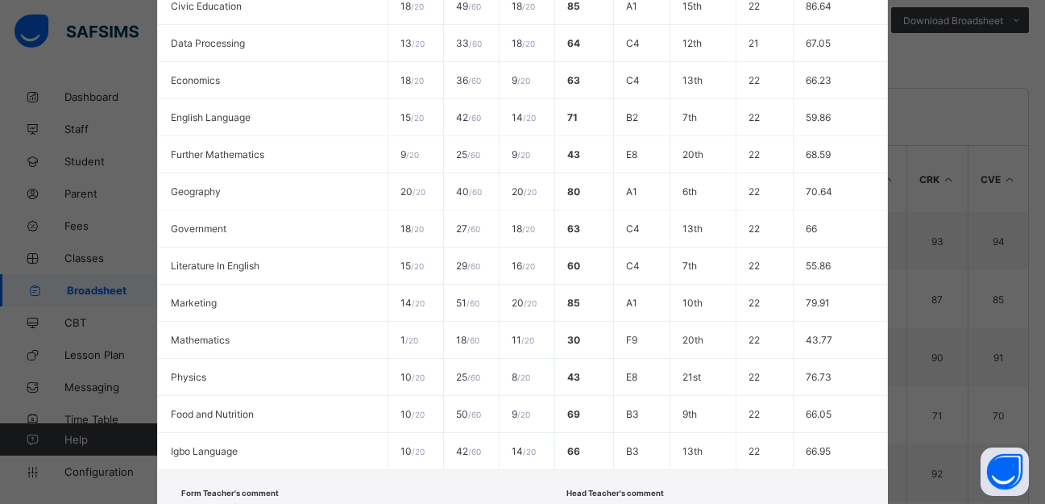
scroll to position [745, 0]
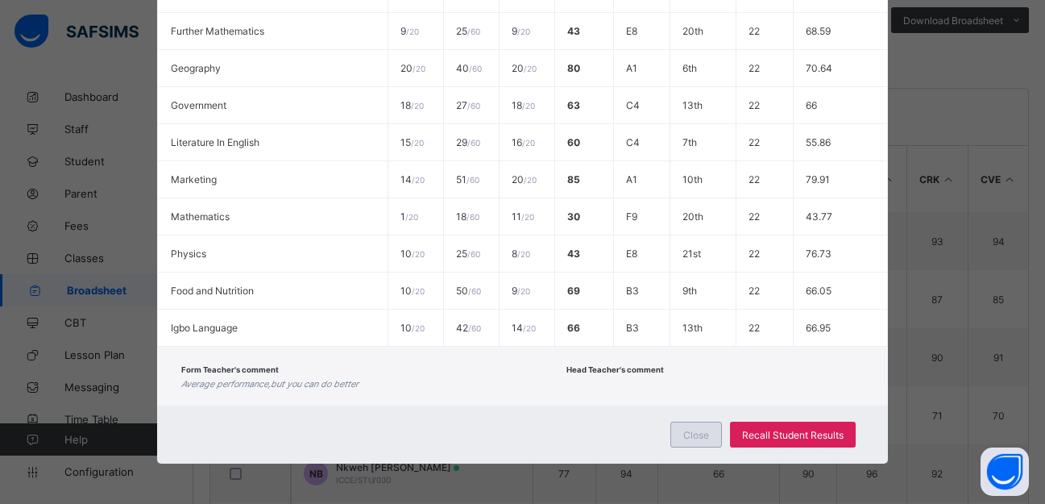
click at [691, 432] on span "Close" at bounding box center [696, 435] width 26 height 12
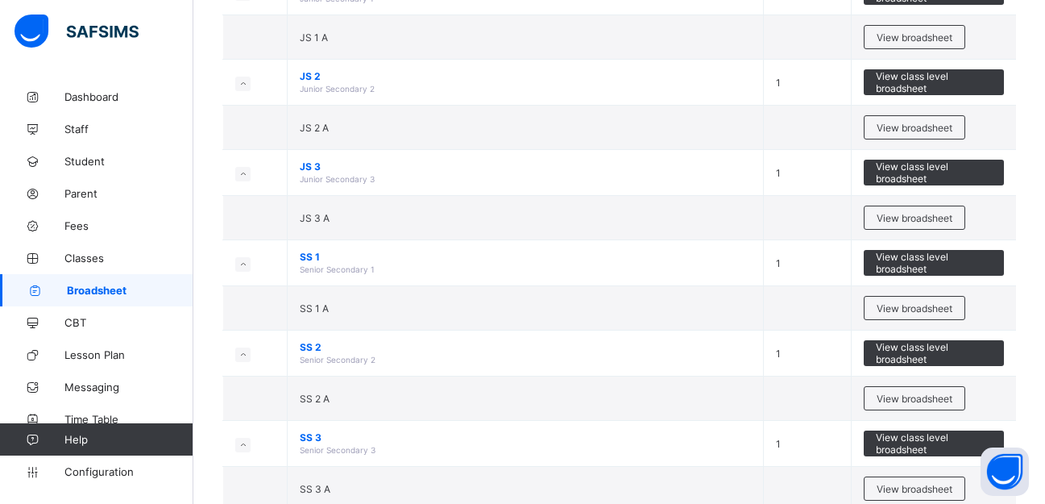
scroll to position [244, 0]
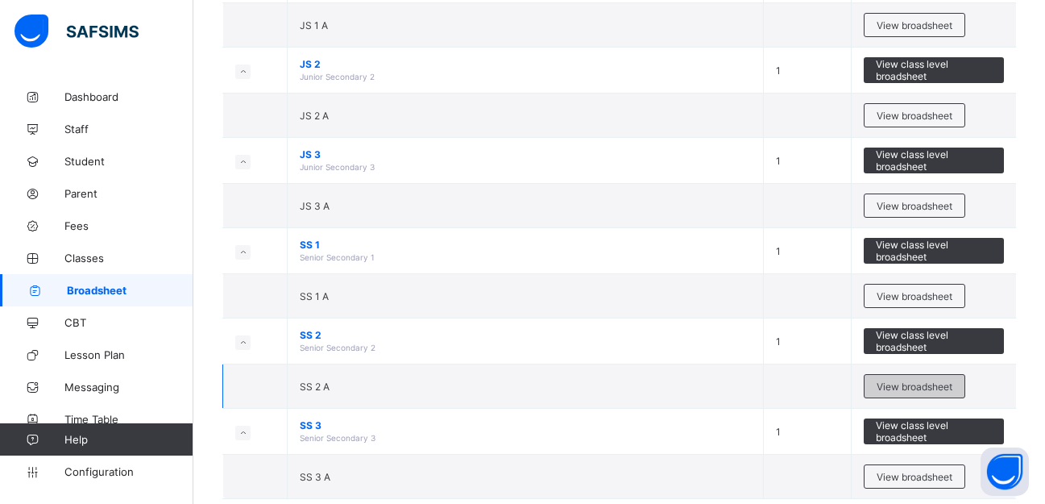
click at [900, 388] on span "View broadsheet" at bounding box center [915, 386] width 76 height 12
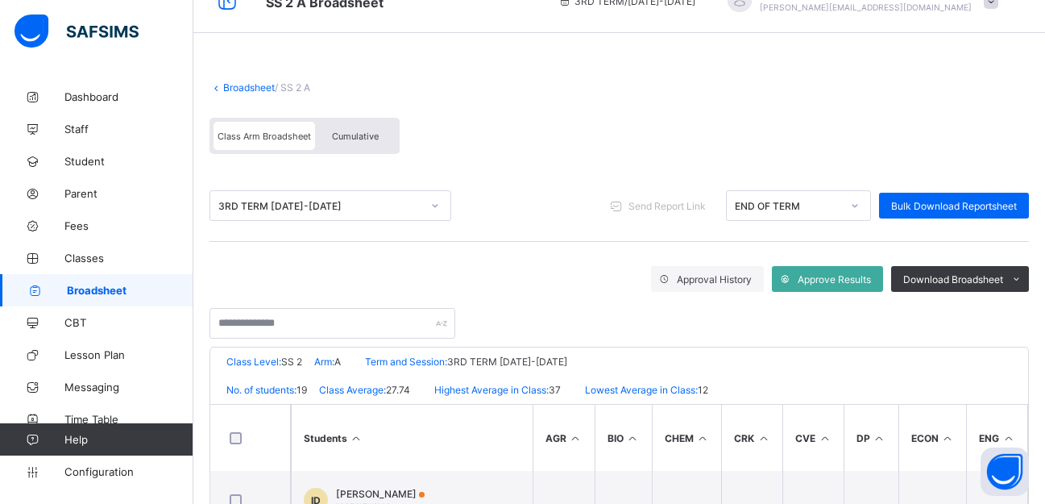
scroll to position [23, 0]
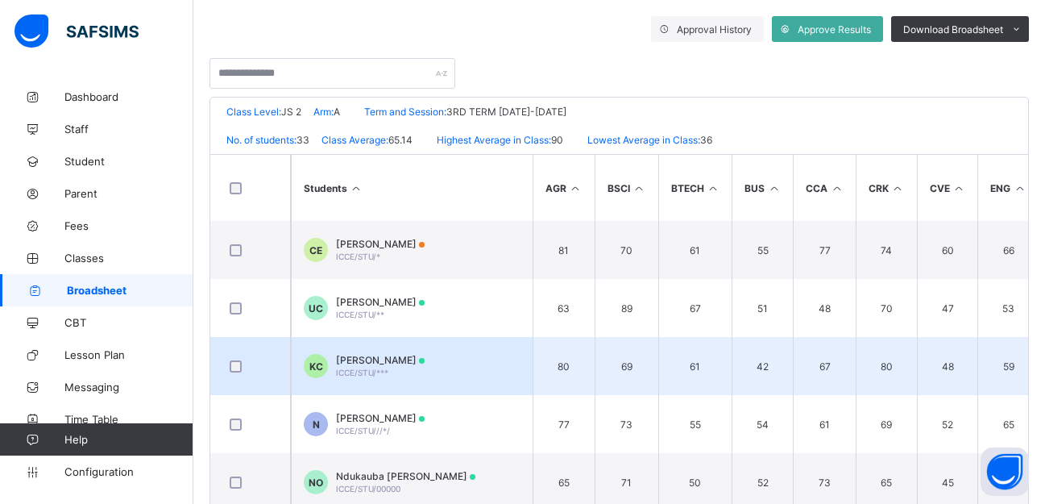
scroll to position [289, 0]
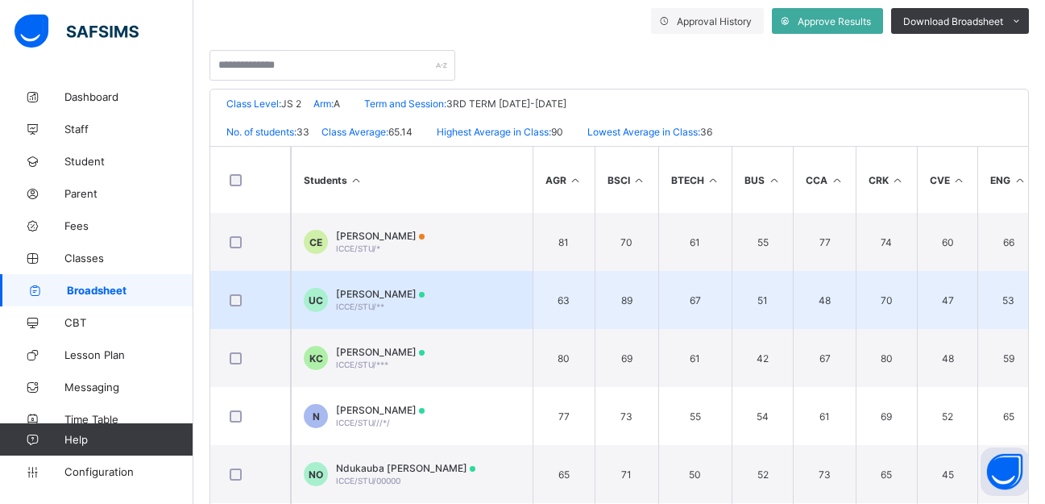
click at [411, 293] on span "Uchechukwu Walter Chiemerie" at bounding box center [380, 294] width 89 height 12
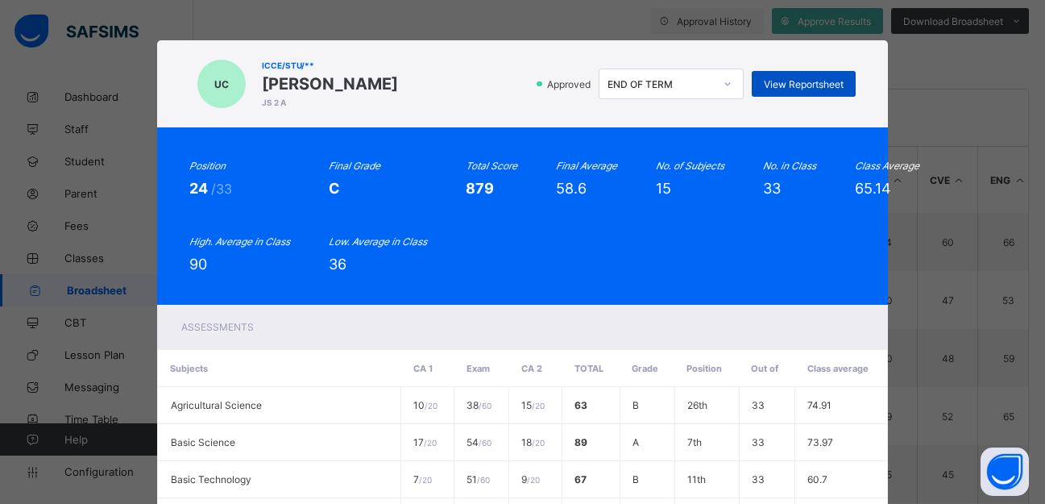
click at [802, 89] on span "View Reportsheet" at bounding box center [804, 84] width 80 height 12
